Goal: Information Seeking & Learning: Learn about a topic

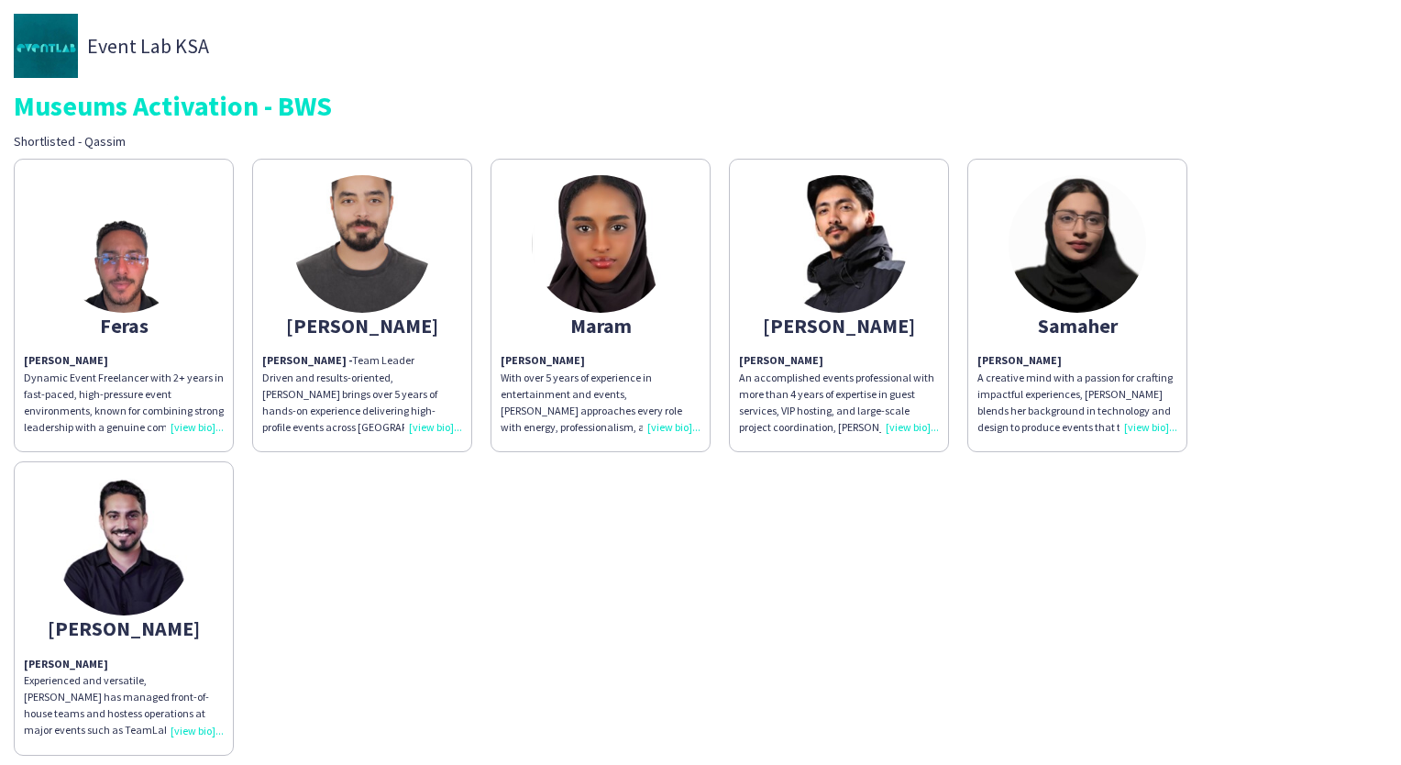
click at [421, 431] on div "[PERSON_NAME] - Team Leader Driven and results-oriented, [PERSON_NAME] brings o…" at bounding box center [362, 393] width 200 height 83
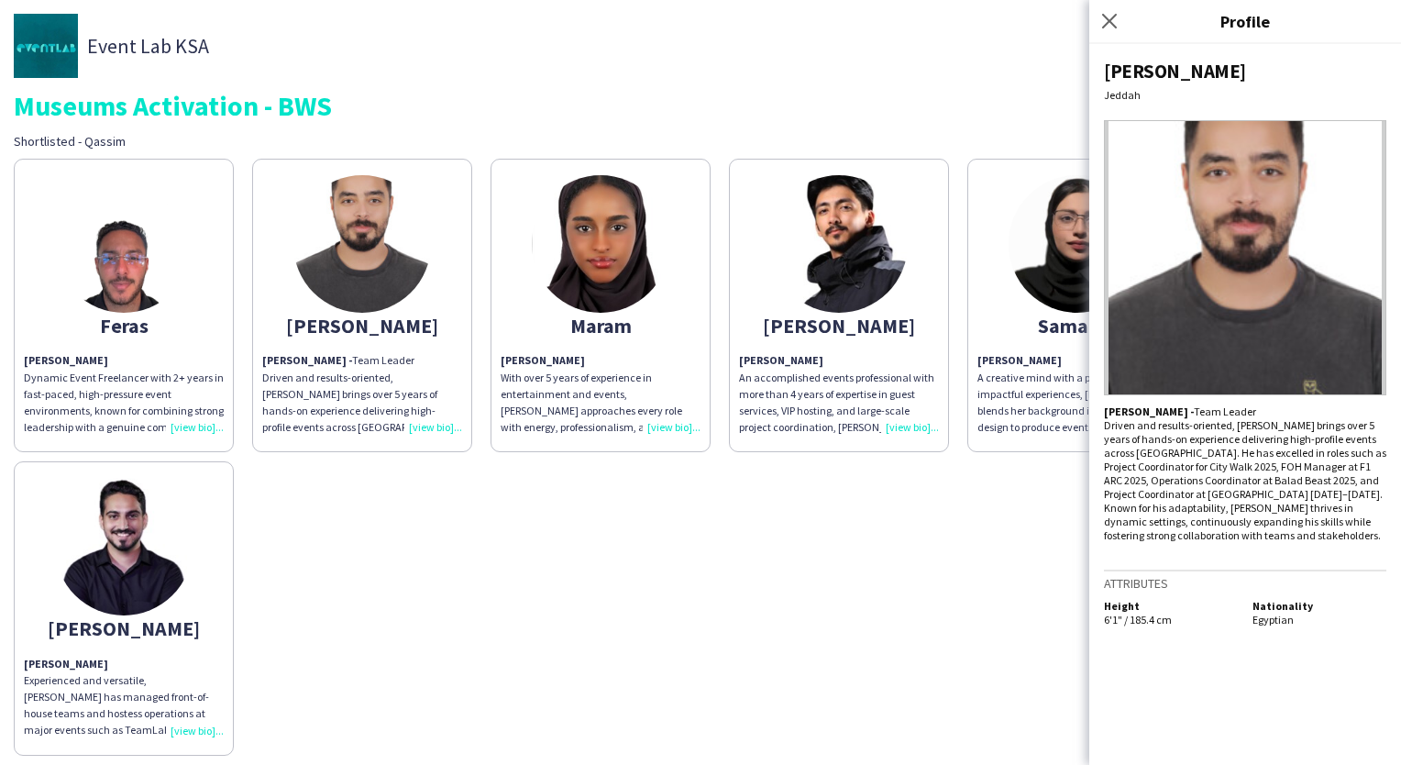
click at [151, 601] on img at bounding box center [124, 547] width 138 height 138
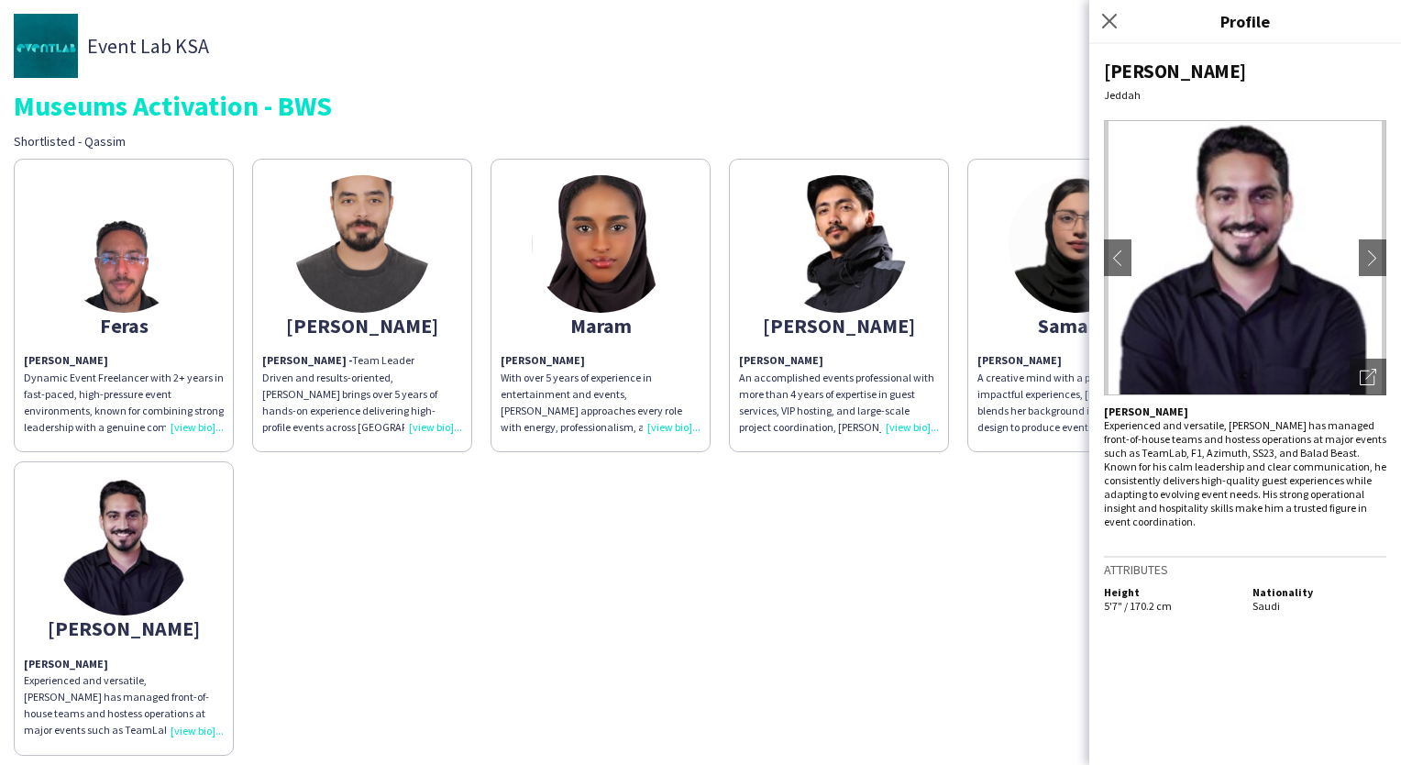
click at [818, 346] on app-share-pages-crew-card "[PERSON_NAME] [PERSON_NAME] An accomplished events professional with more than …" at bounding box center [839, 305] width 220 height 293
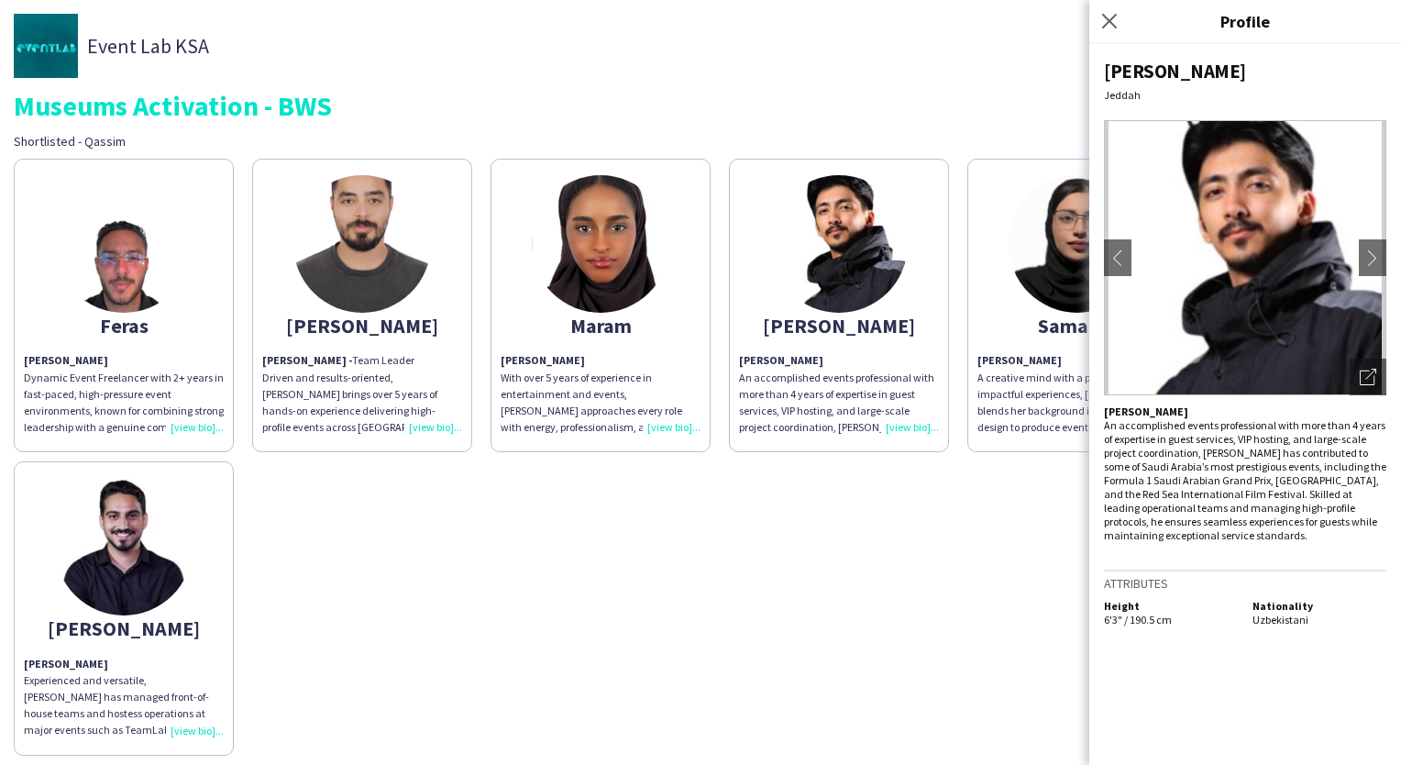
click at [1055, 372] on p "[PERSON_NAME] A creative mind with a passion for crafting impactful experiences…" at bounding box center [1078, 393] width 200 height 83
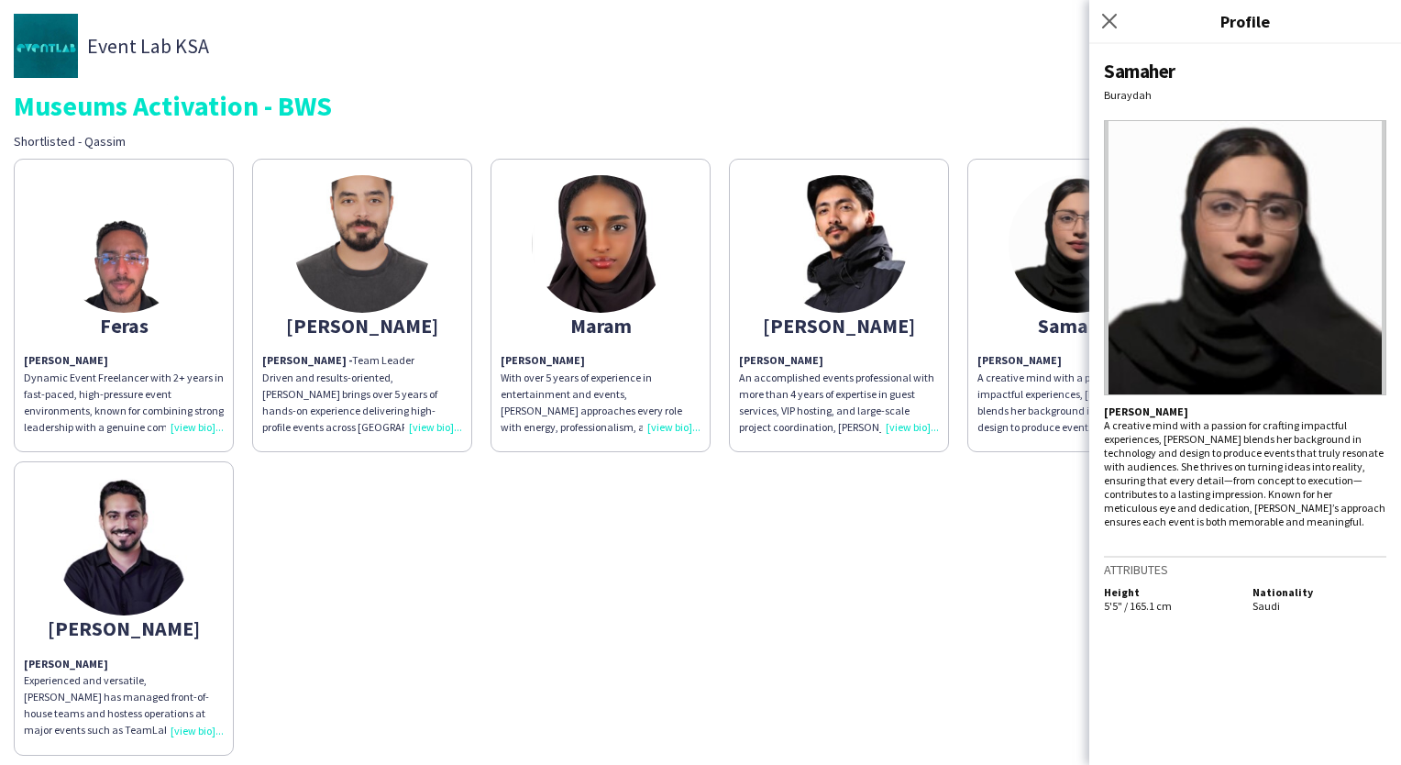
click at [856, 243] on img at bounding box center [839, 244] width 138 height 138
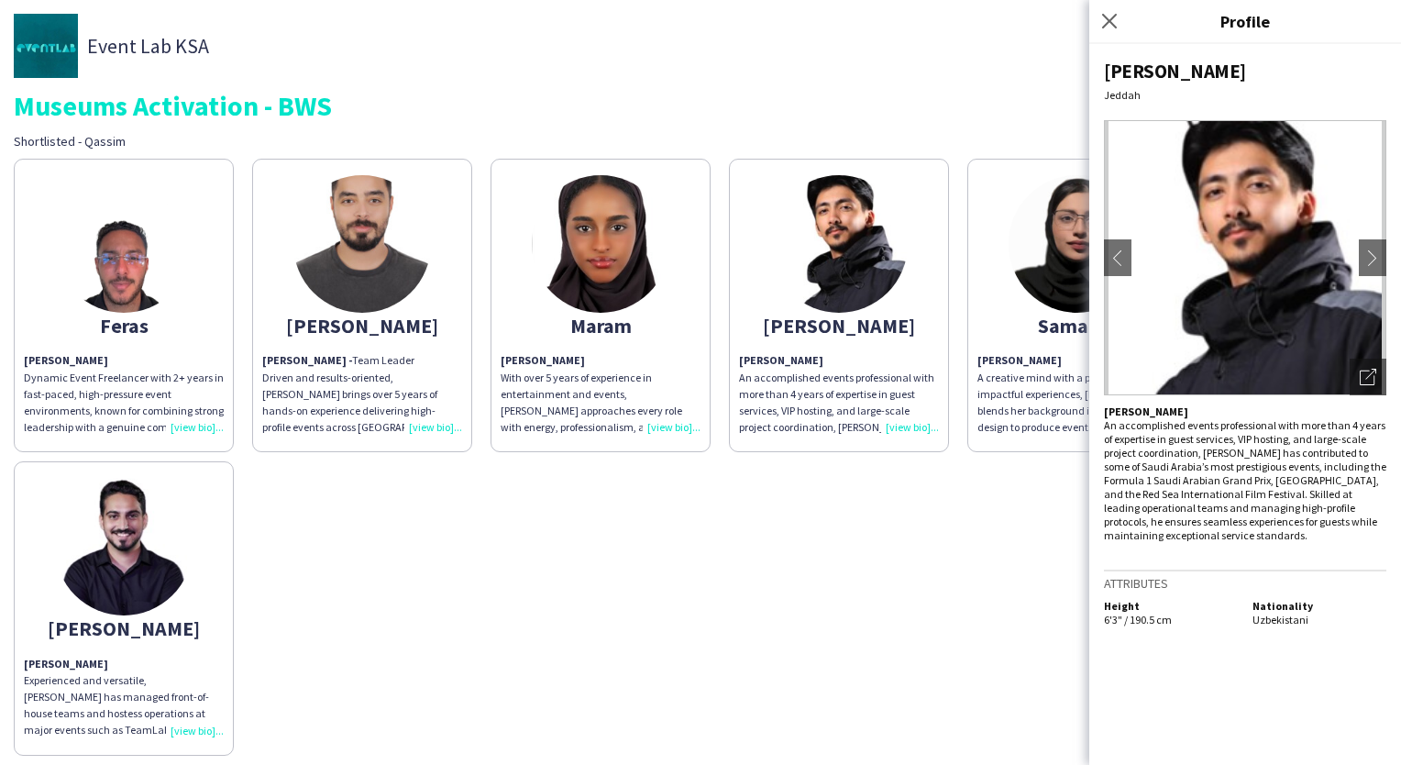
click at [645, 234] on img at bounding box center [601, 244] width 138 height 138
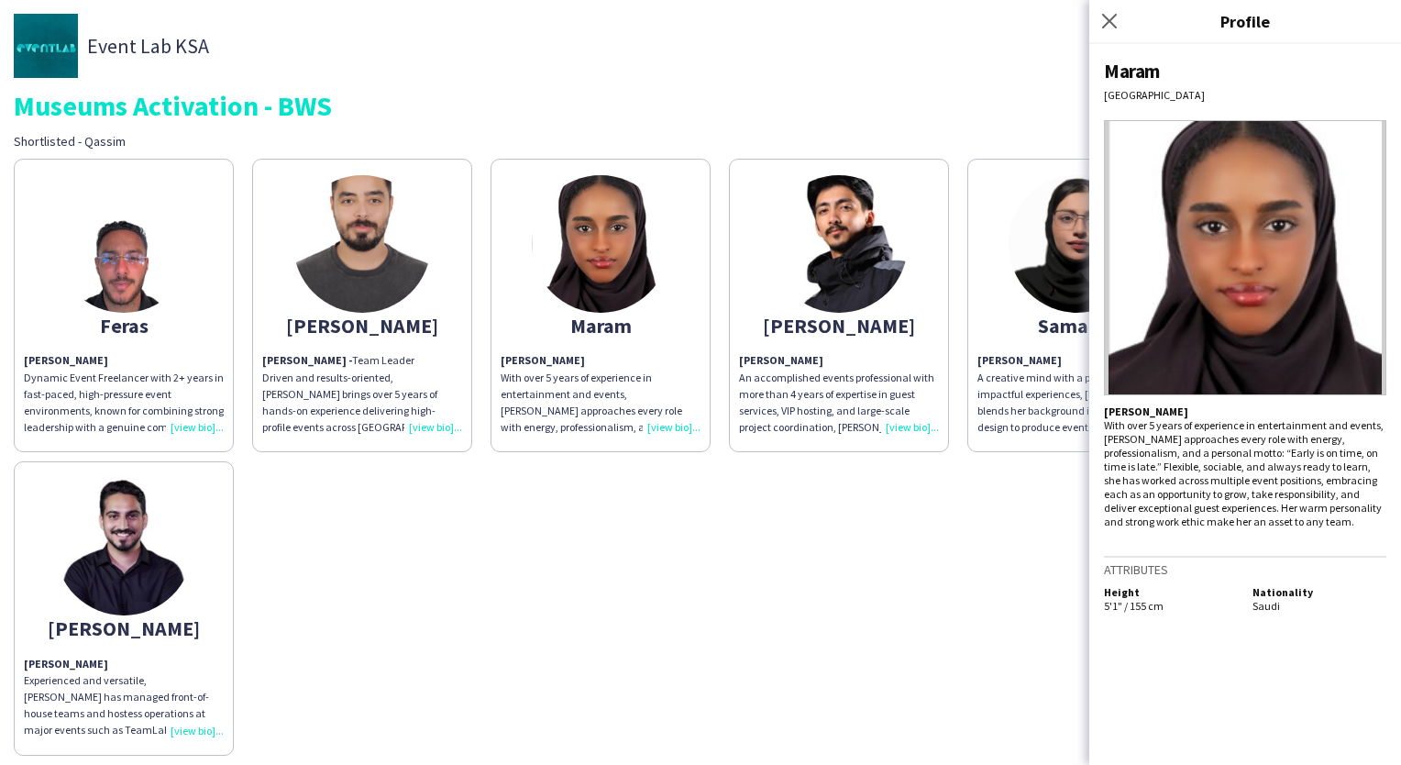
click at [399, 279] on img at bounding box center [362, 244] width 138 height 138
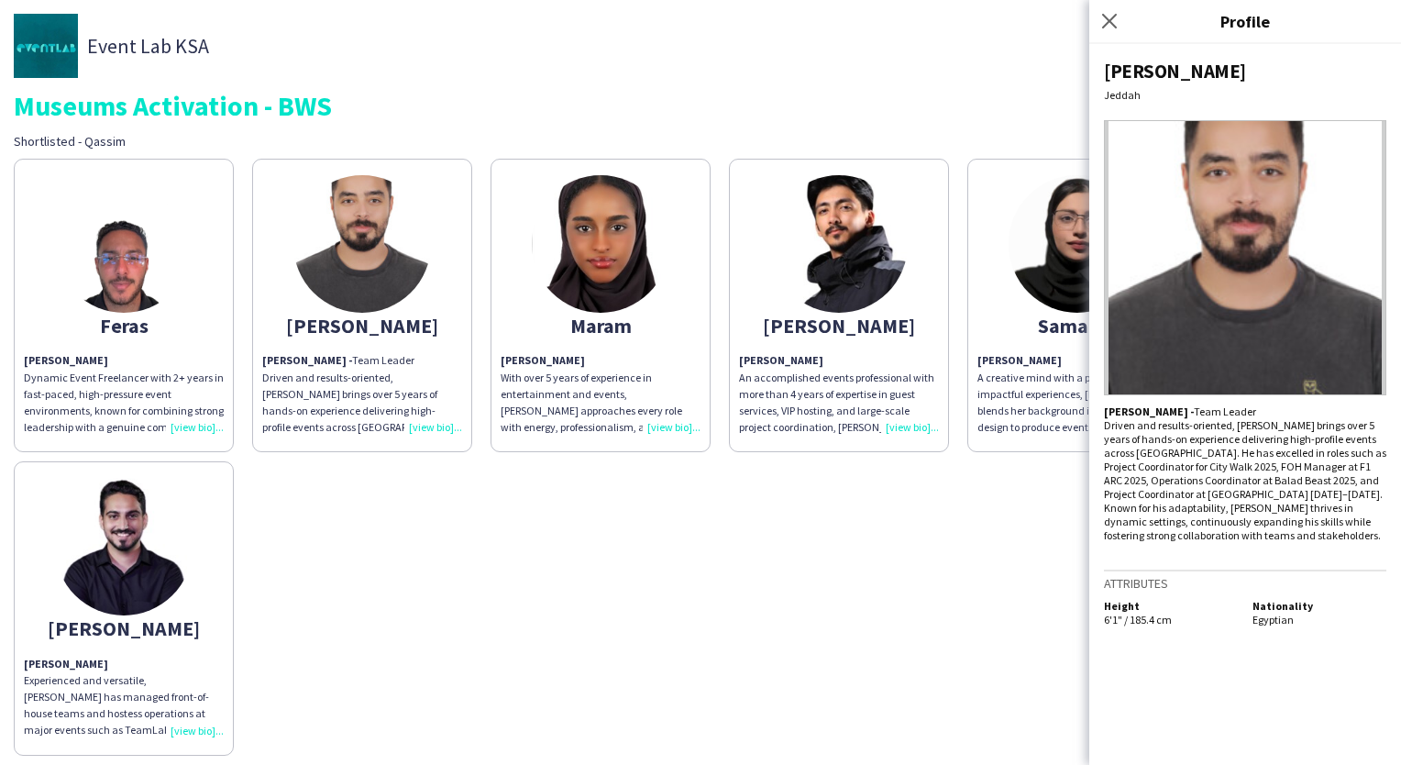
click at [175, 252] on img at bounding box center [124, 244] width 138 height 138
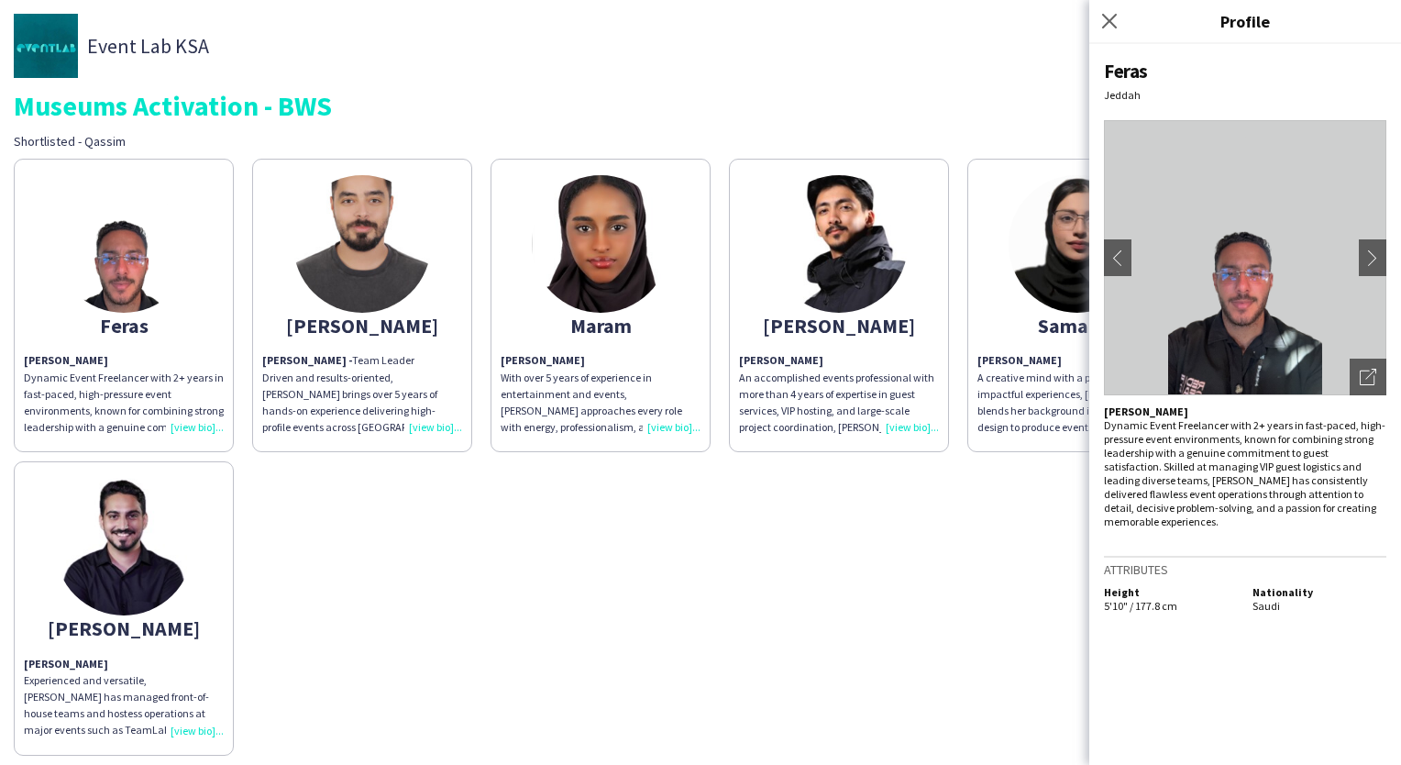
click at [159, 516] on img at bounding box center [124, 547] width 138 height 138
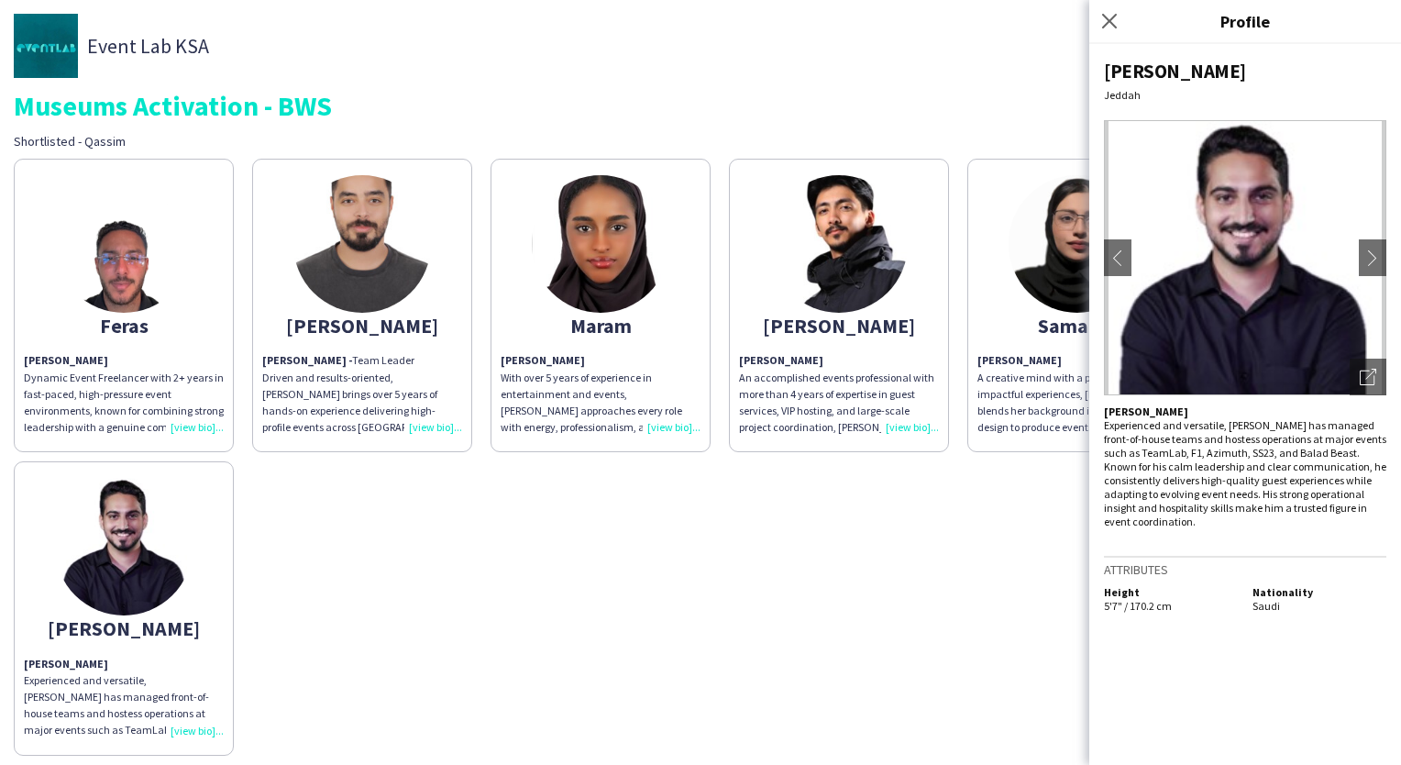
click at [784, 299] on app-share-pages-crew-card "[PERSON_NAME] [PERSON_NAME] An accomplished events professional with more than …" at bounding box center [839, 305] width 220 height 293
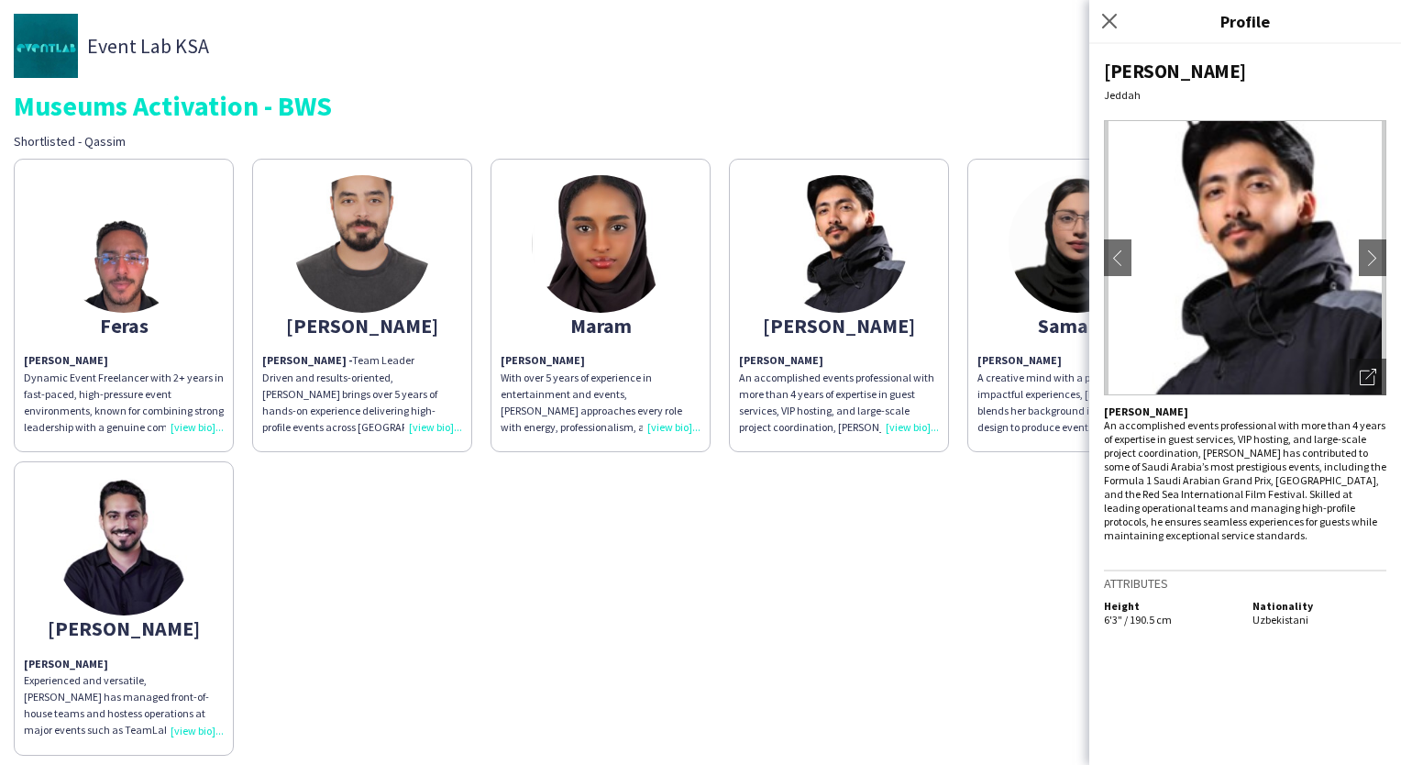
click at [172, 330] on div "Feras" at bounding box center [124, 325] width 200 height 17
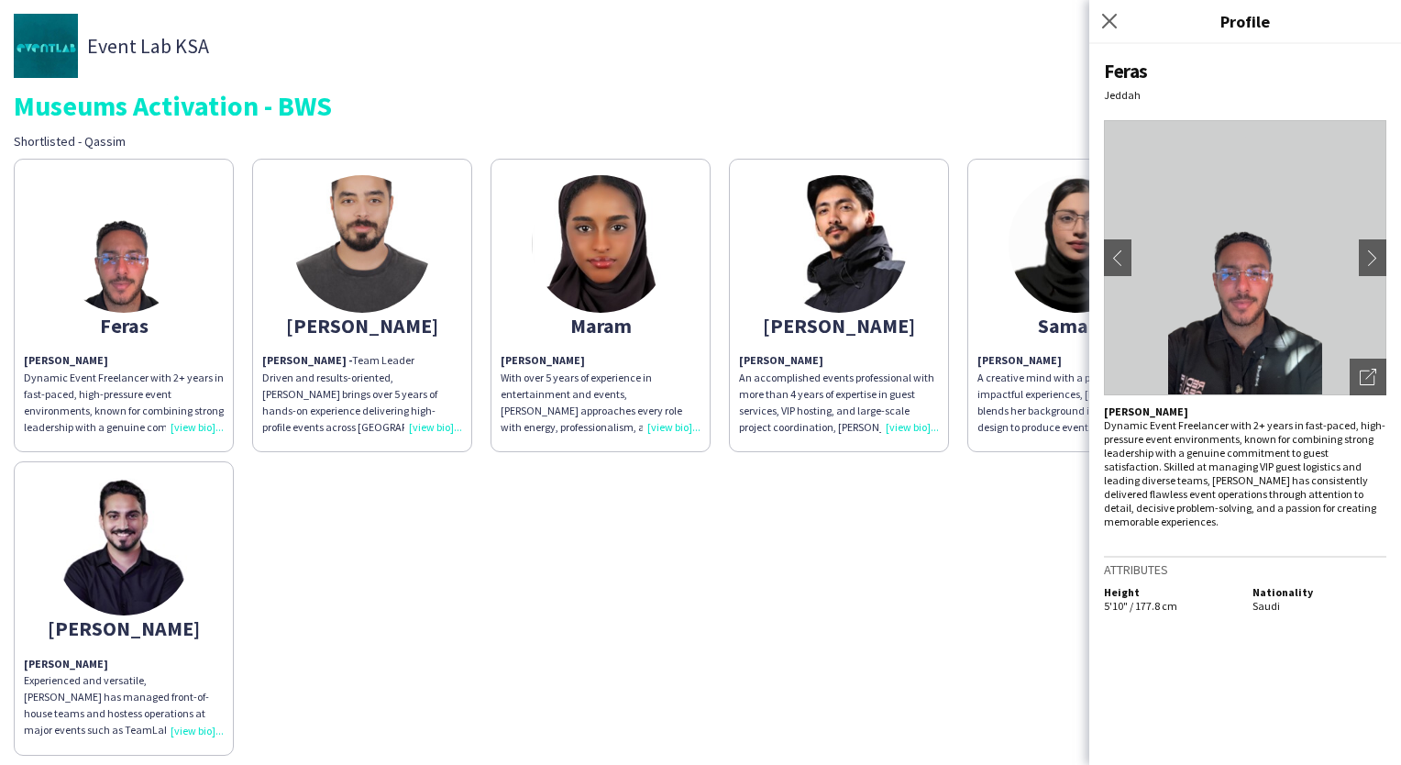
click at [954, 559] on div "Feras [PERSON_NAME] Dynamic Event Freelancer with 2+ years in fast-paced, high-…" at bounding box center [701, 451] width 1374 height 605
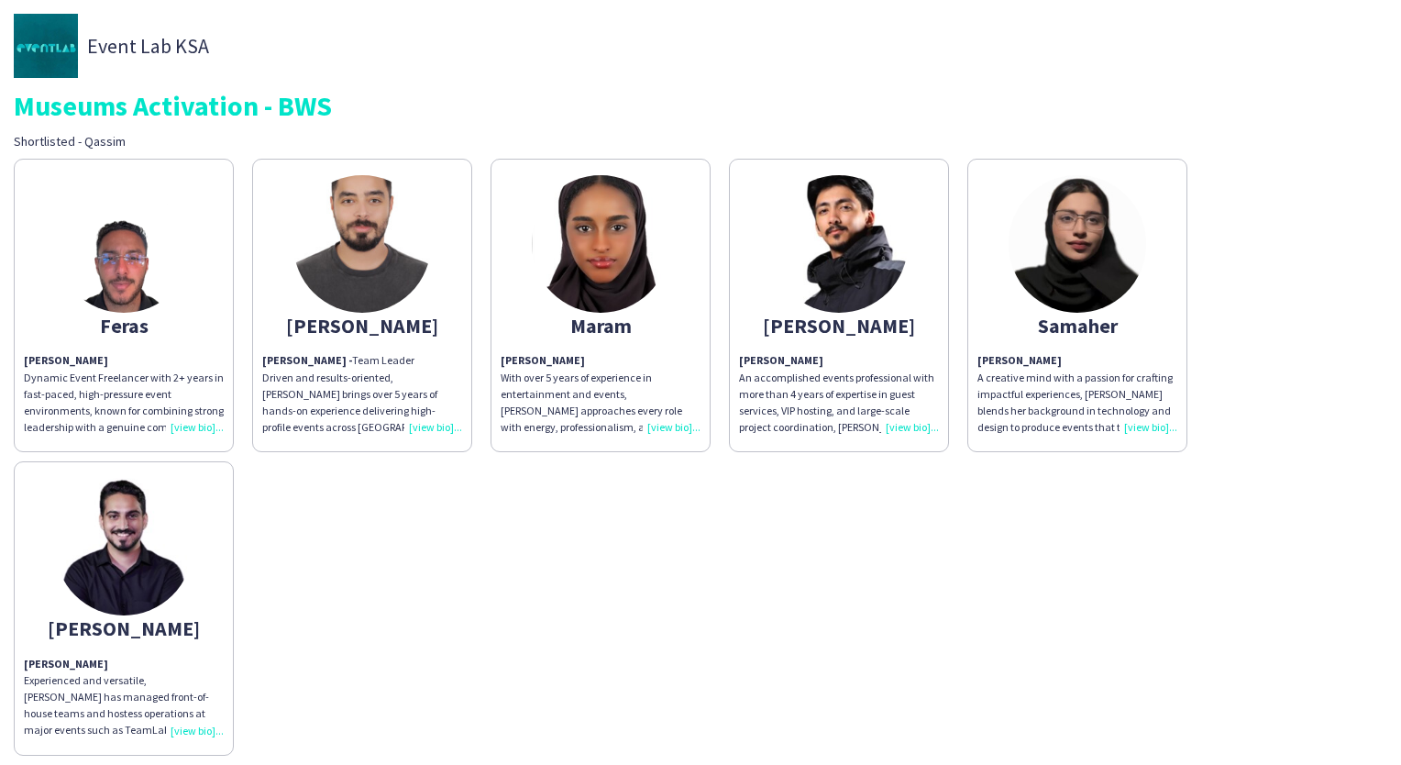
scroll to position [132, 0]
